Goal: Information Seeking & Learning: Learn about a topic

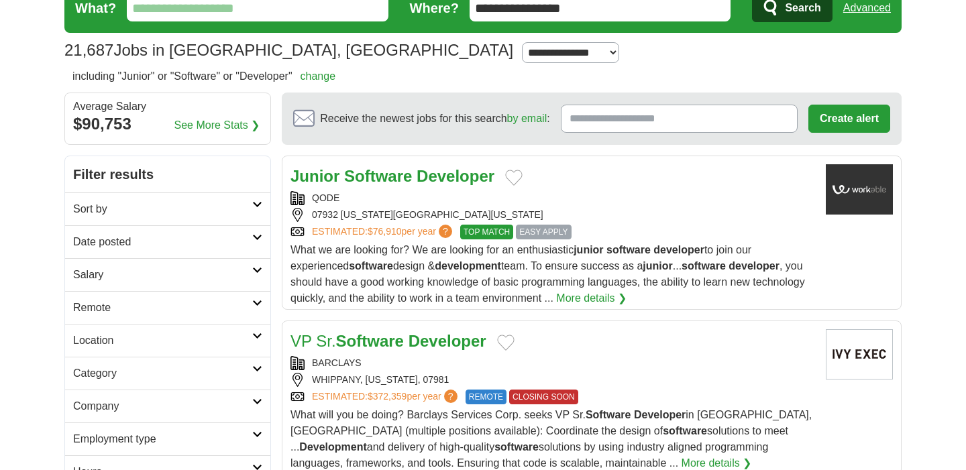
scroll to position [58, 0]
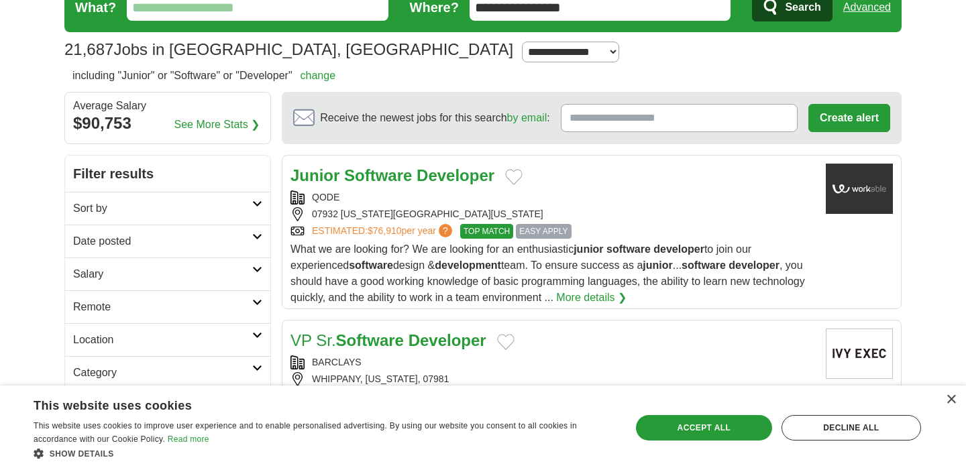
click at [395, 172] on strong "Software" at bounding box center [378, 175] width 68 height 18
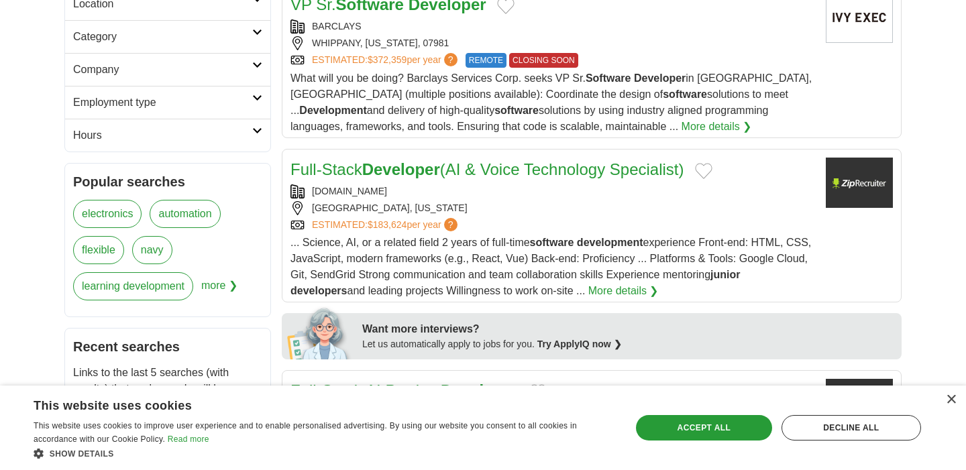
scroll to position [412, 0]
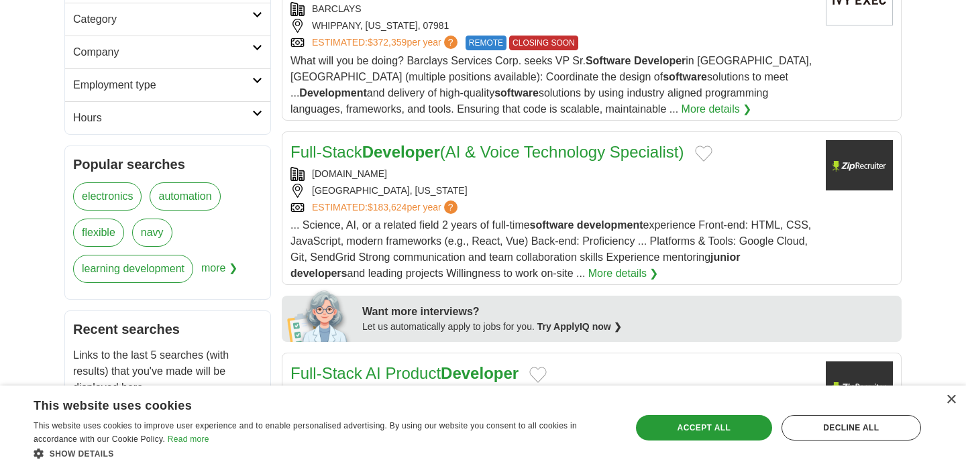
click at [513, 174] on div "LAWYER.COM" at bounding box center [553, 174] width 525 height 14
click at [643, 276] on link "More details ❯" at bounding box center [623, 274] width 70 height 16
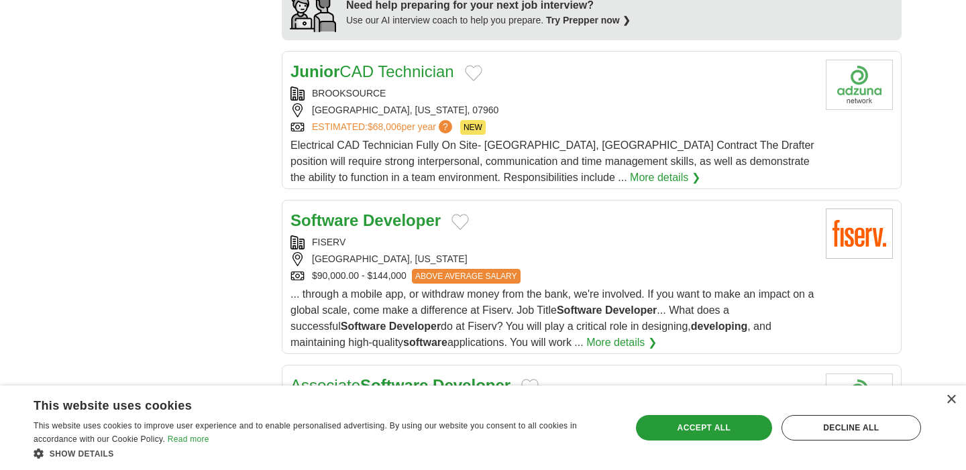
scroll to position [1355, 0]
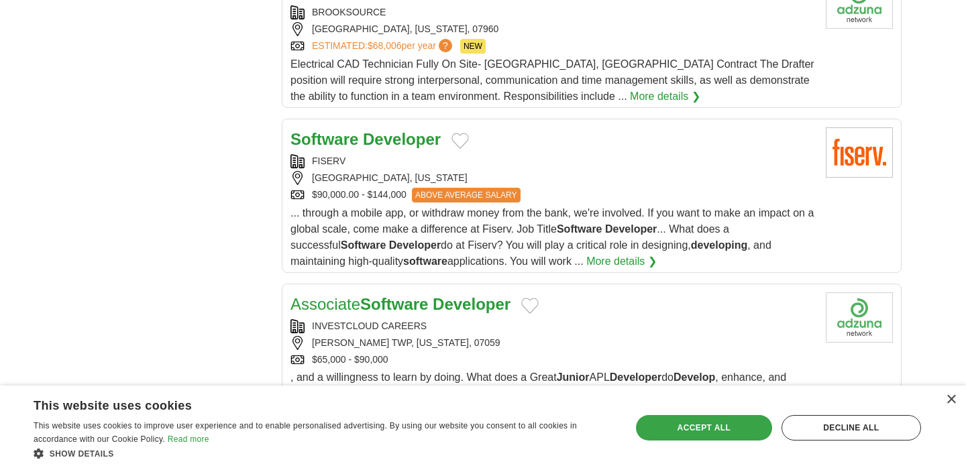
click at [709, 433] on div "Accept all" at bounding box center [704, 427] width 136 height 25
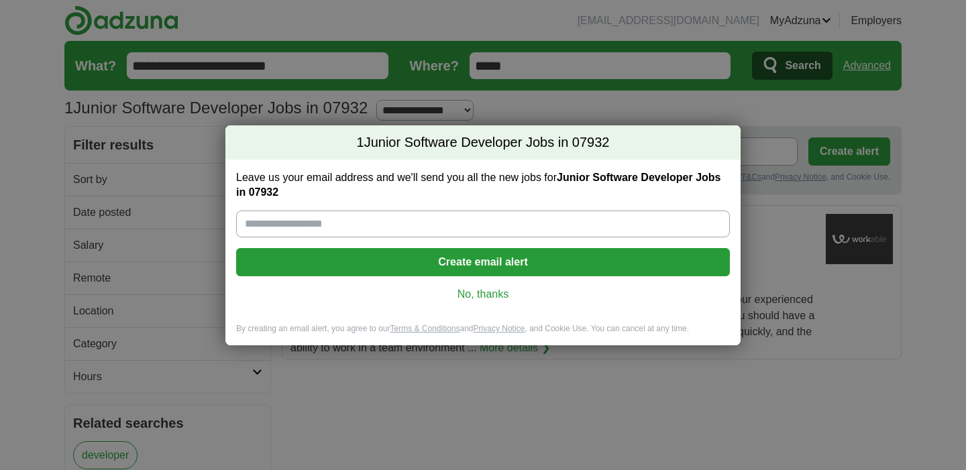
click at [467, 297] on link "No, thanks" at bounding box center [483, 294] width 472 height 15
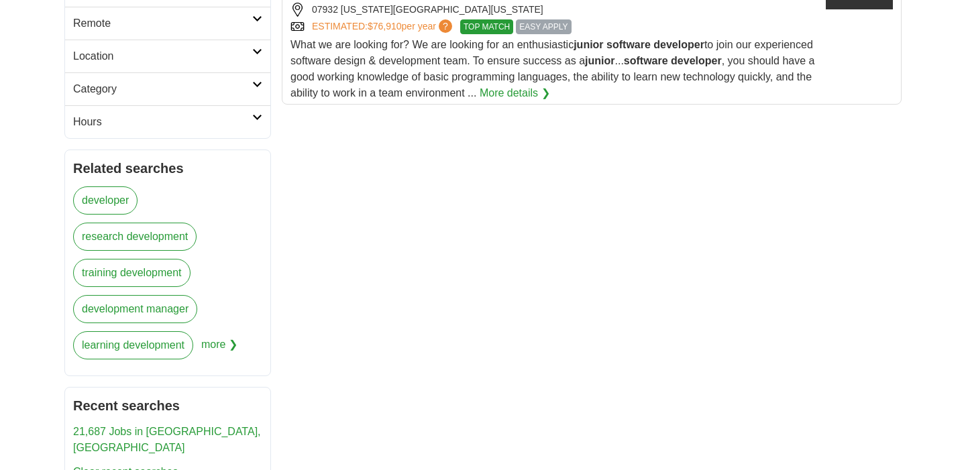
scroll to position [222, 0]
